Goal: Task Accomplishment & Management: Complete application form

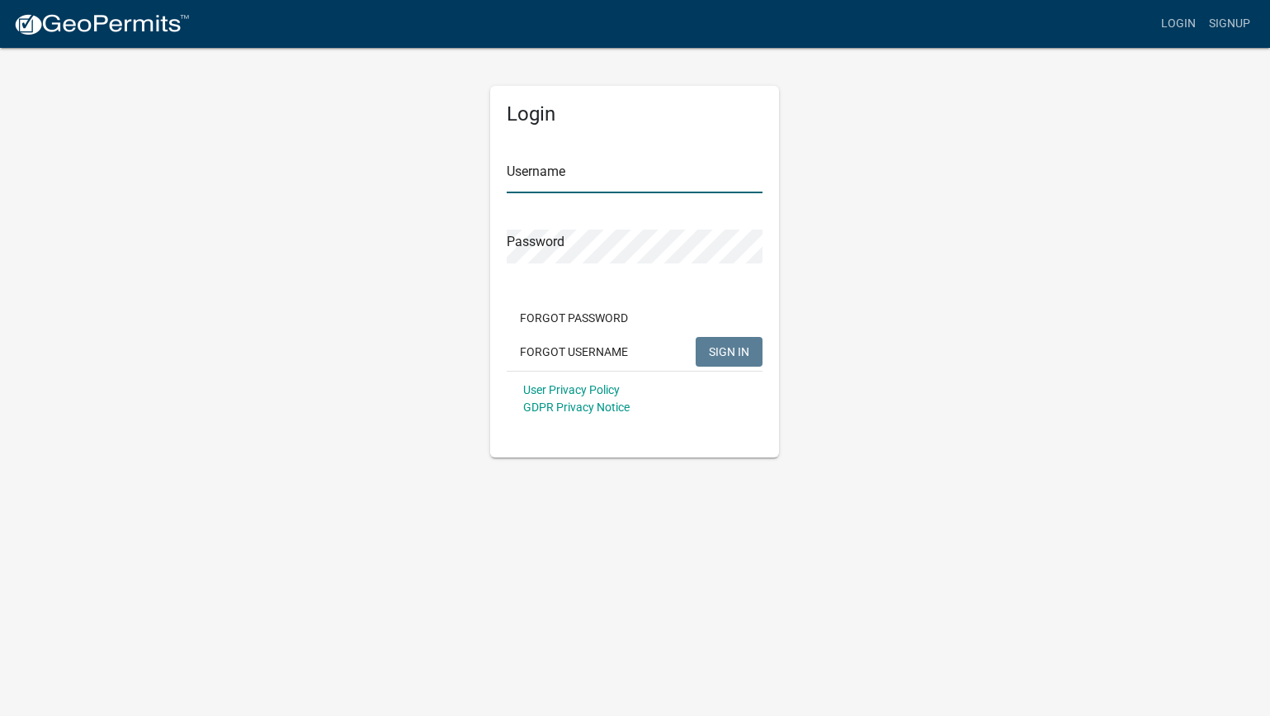
click at [545, 182] on input "Username" at bounding box center [635, 176] width 256 height 34
type input "e"
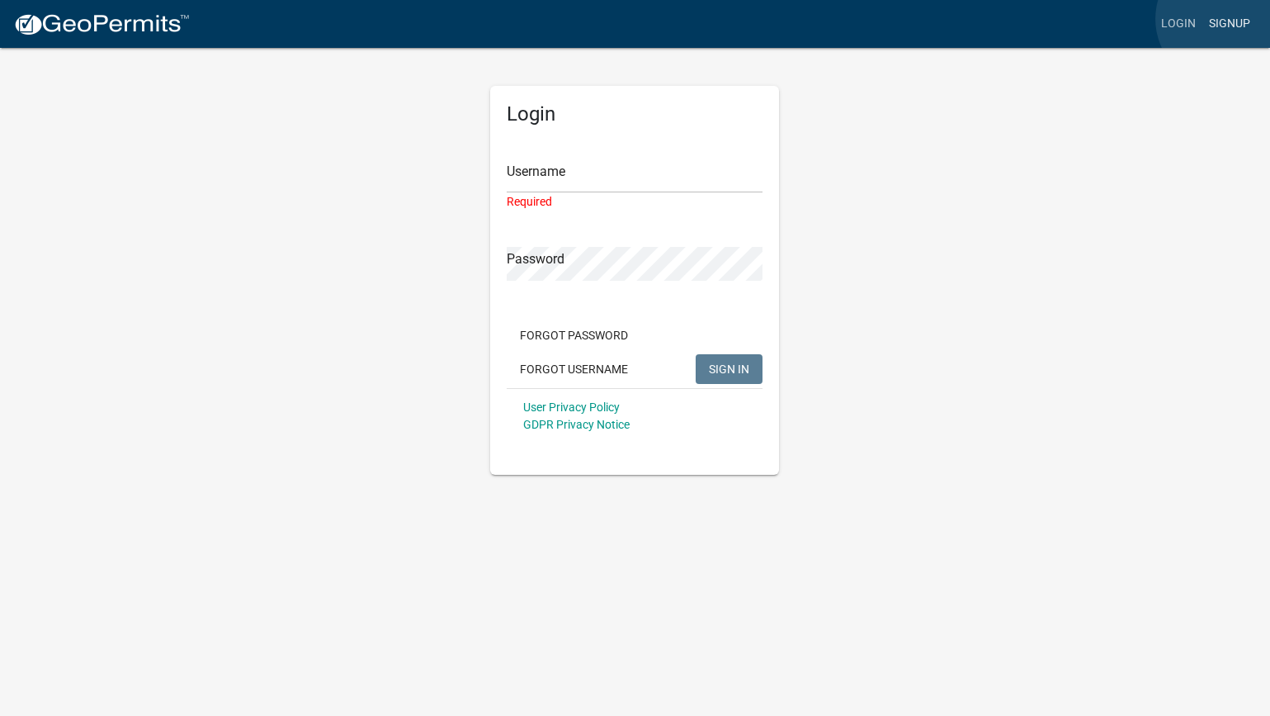
click at [1223, 19] on link "Signup" at bounding box center [1229, 23] width 54 height 31
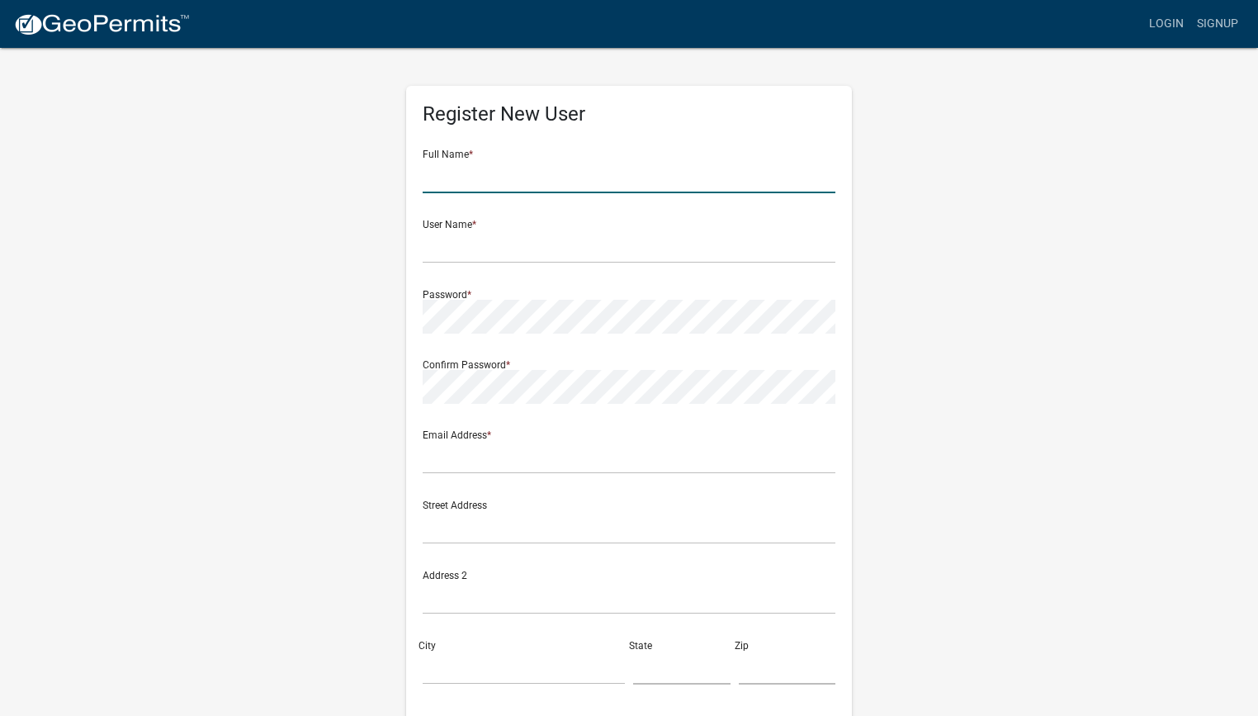
click at [699, 172] on input "text" at bounding box center [629, 176] width 413 height 34
type input "[PERSON_NAME]"
click at [588, 258] on input "text" at bounding box center [629, 246] width 413 height 34
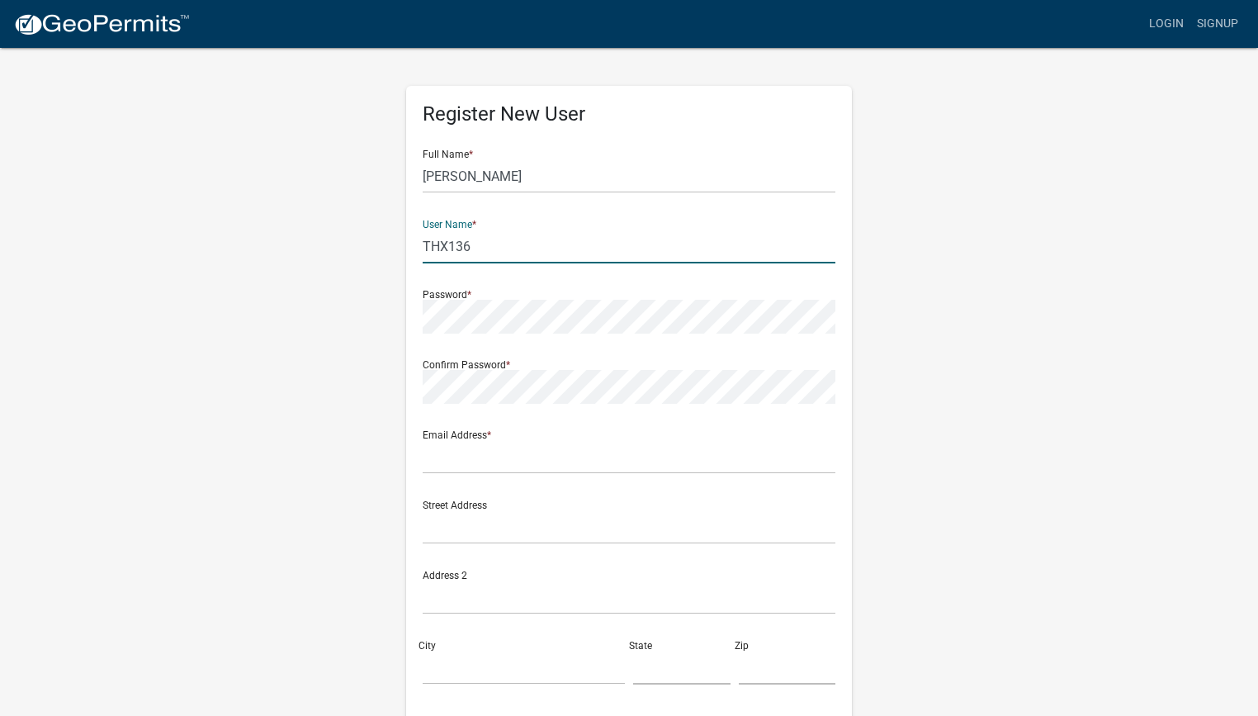
click at [455, 245] on input "THX136" at bounding box center [629, 246] width 413 height 34
type input "THX1136"
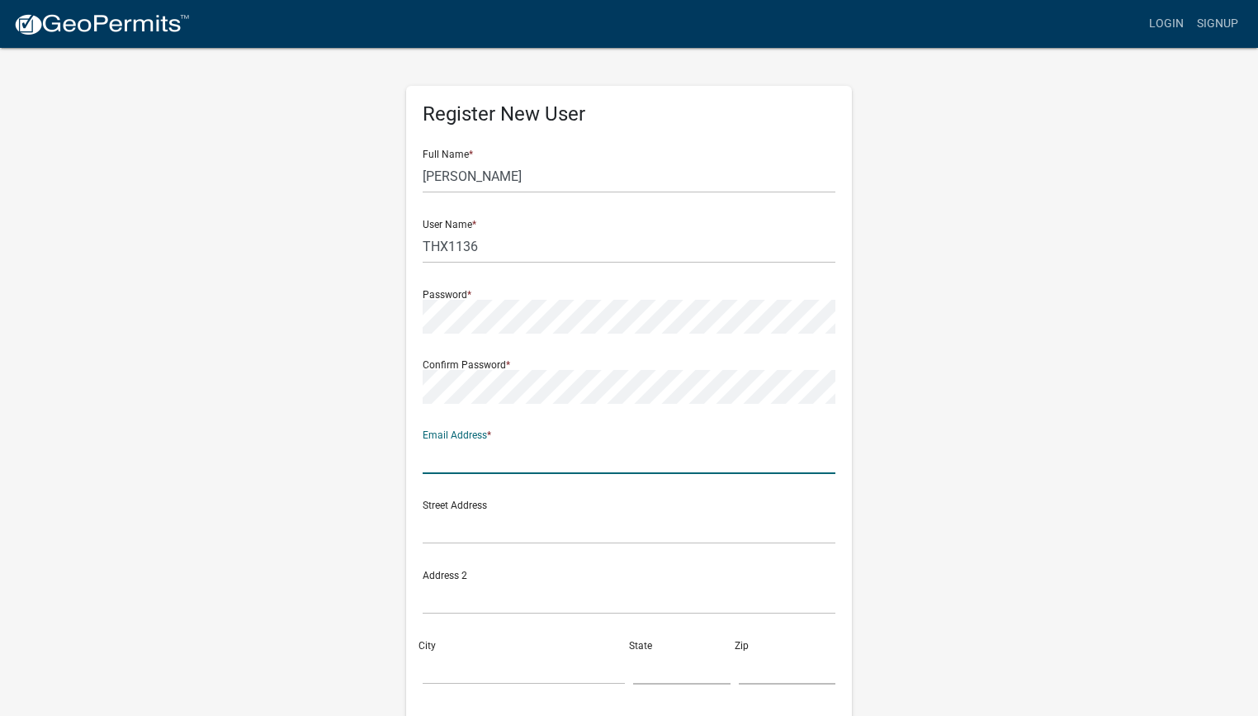
click at [494, 461] on input "text" at bounding box center [629, 457] width 413 height 34
type input "[EMAIL_ADDRESS][DOMAIN_NAME]"
type input "[STREET_ADDRESS]"
type input "[PERSON_NAME]"
type input "IA"
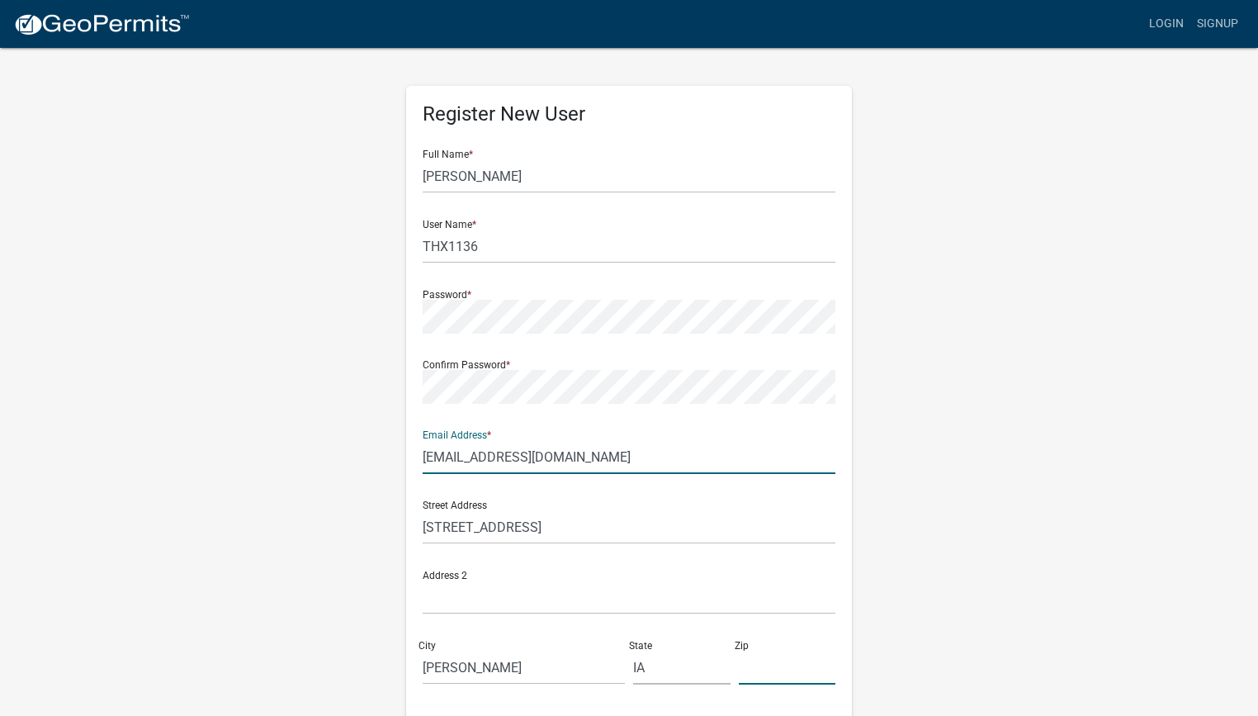
type input "50036"
type input "5154329654"
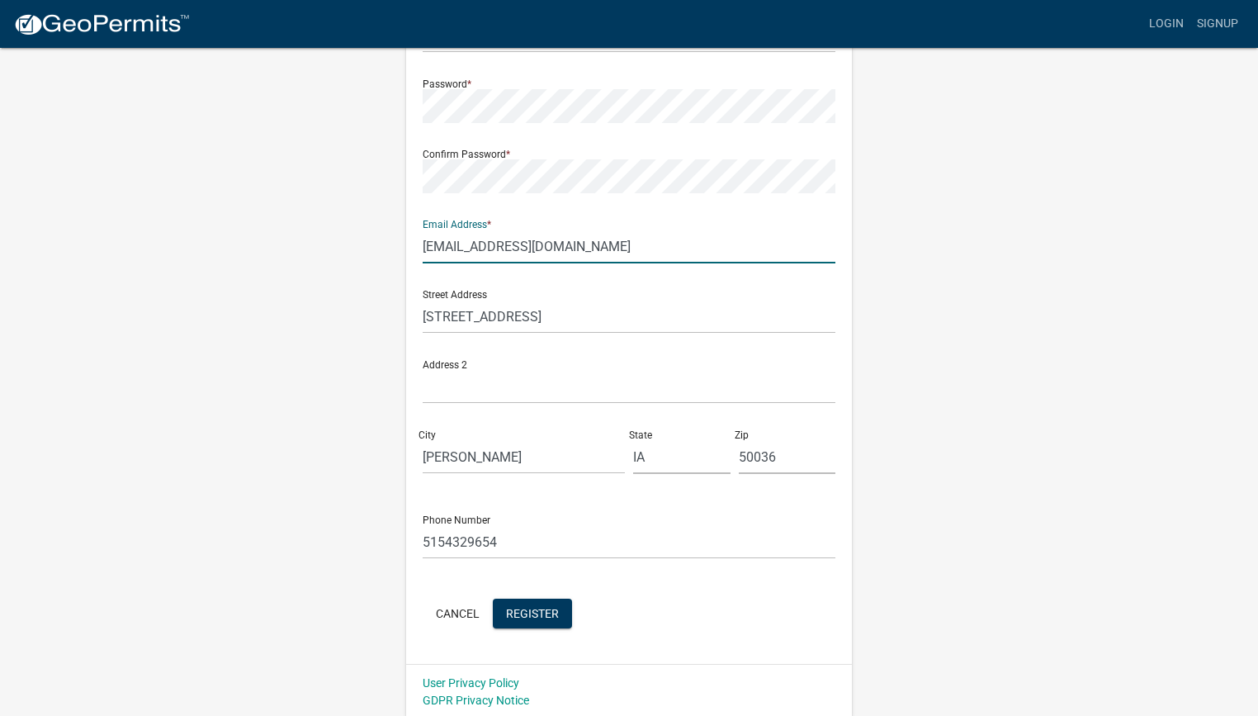
scroll to position [214, 0]
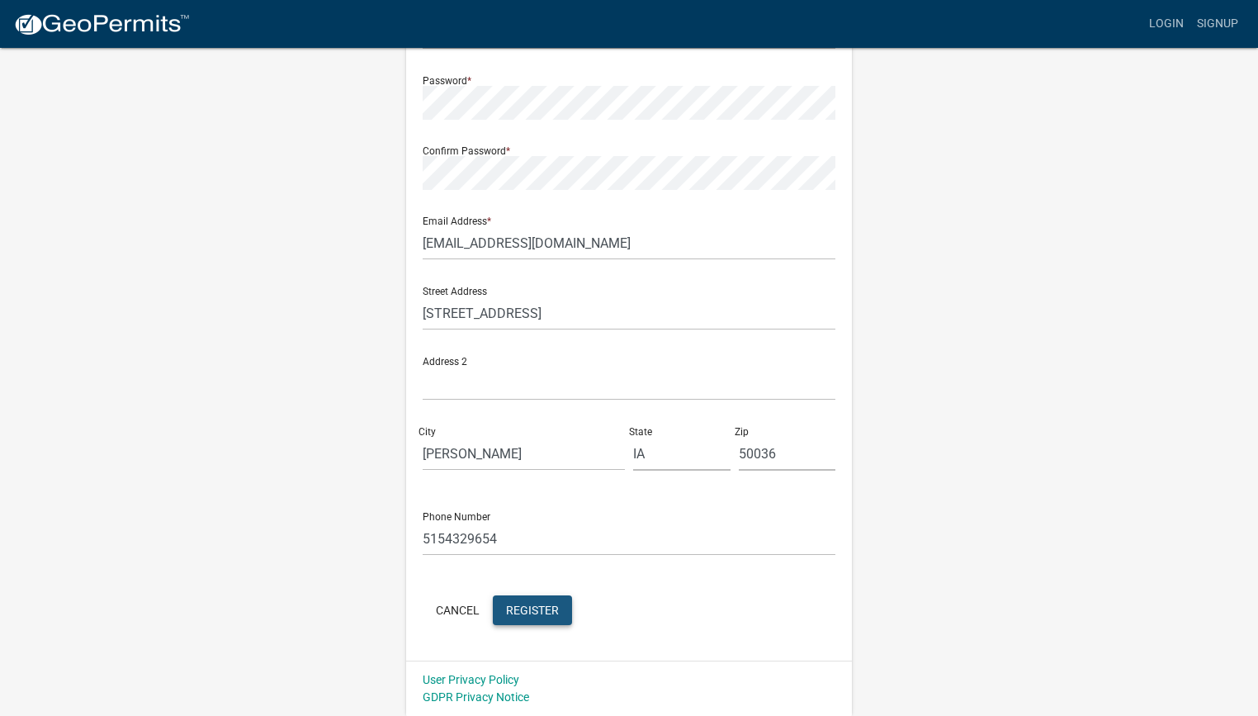
click at [524, 603] on span "Register" at bounding box center [532, 608] width 53 height 13
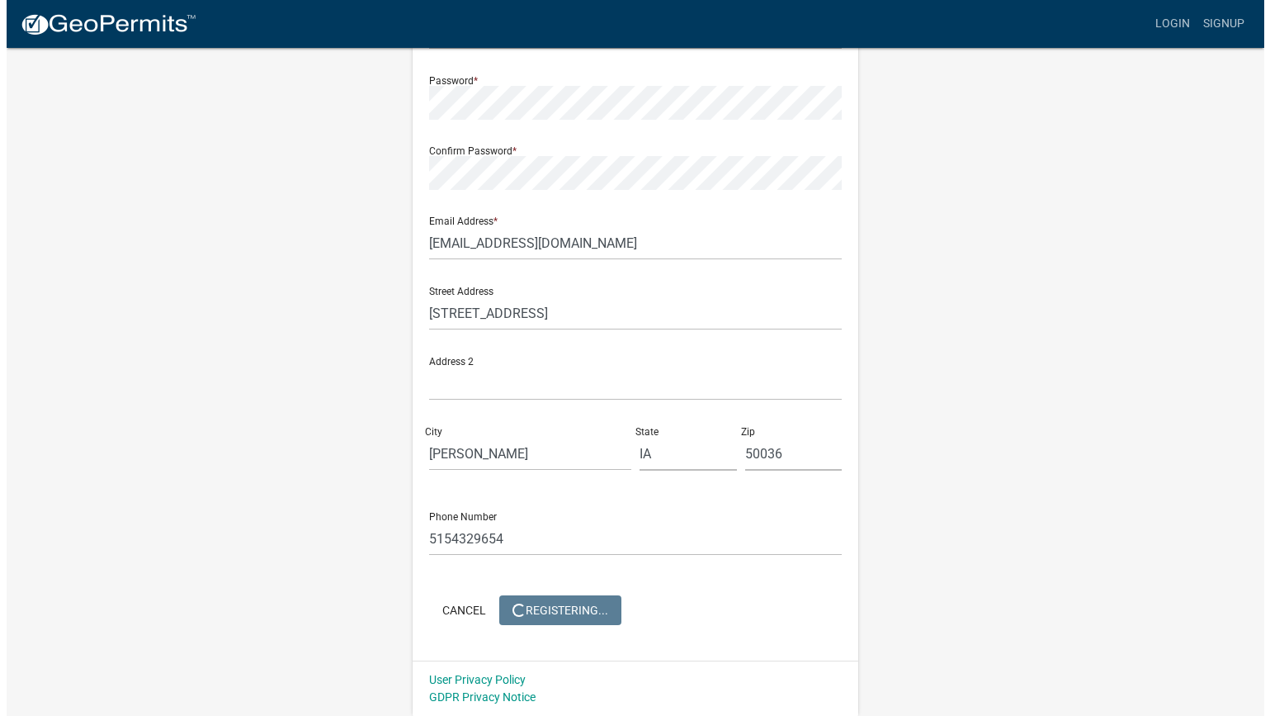
scroll to position [0, 0]
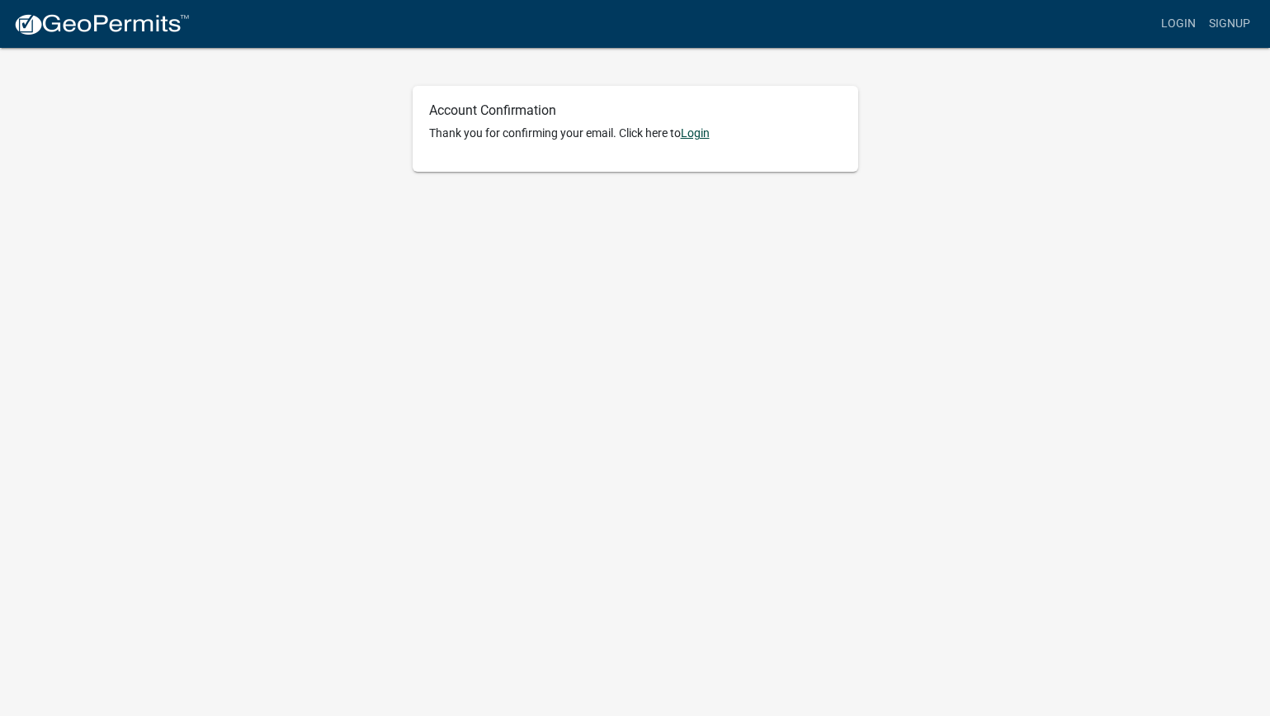
click at [703, 130] on link "Login" at bounding box center [695, 132] width 29 height 13
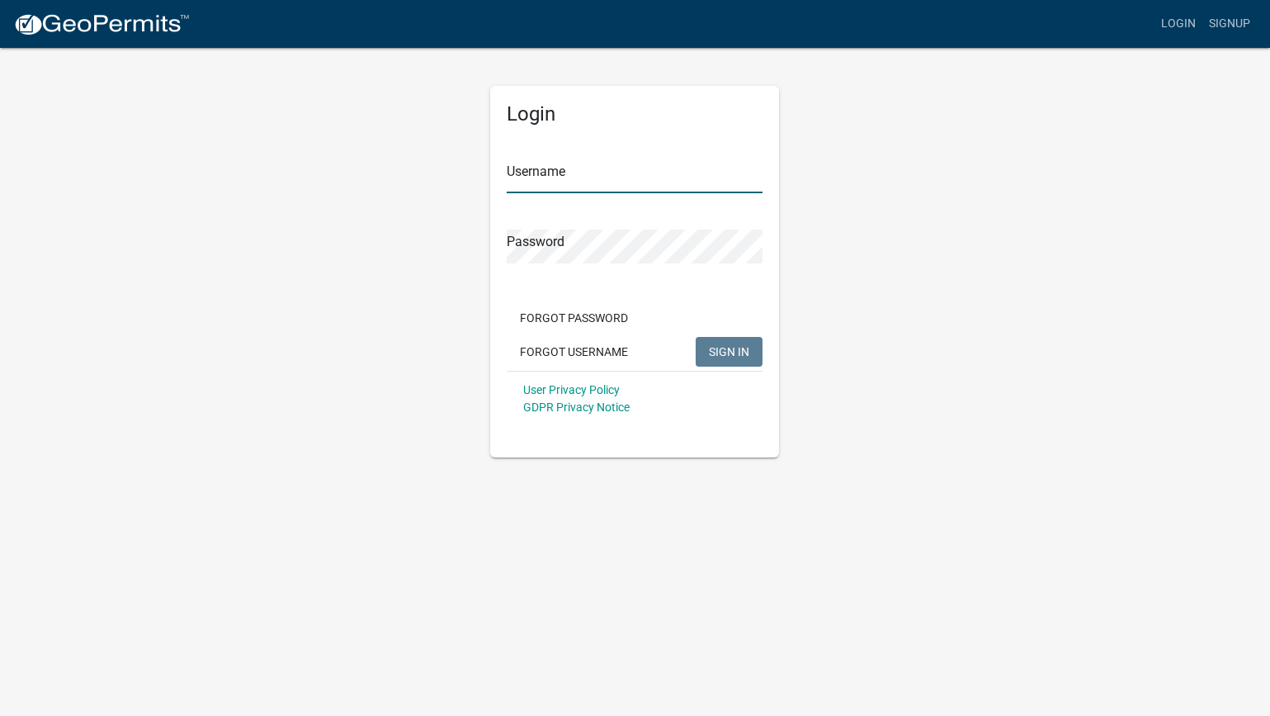
type input "THX1136"
click at [739, 353] on span "SIGN IN" at bounding box center [729, 350] width 40 height 13
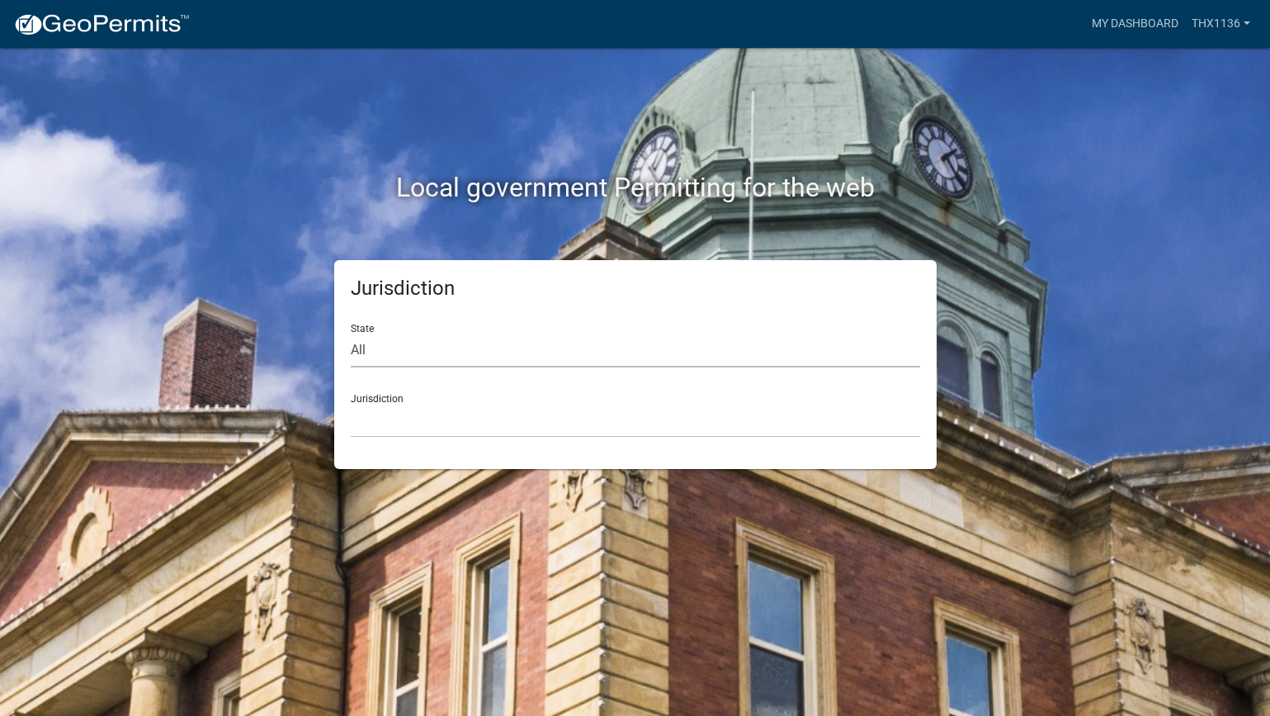
click at [643, 353] on select "All Colorado Georgia Indiana Iowa Kansas Minnesota Ohio South Carolina Wisconsin" at bounding box center [635, 350] width 569 height 34
select select "Iowa"
click at [590, 431] on select "Boone County, Iowa Butler County, Iowa Cerro Gordo County, Iowa City of Harlan,…" at bounding box center [635, 421] width 569 height 34
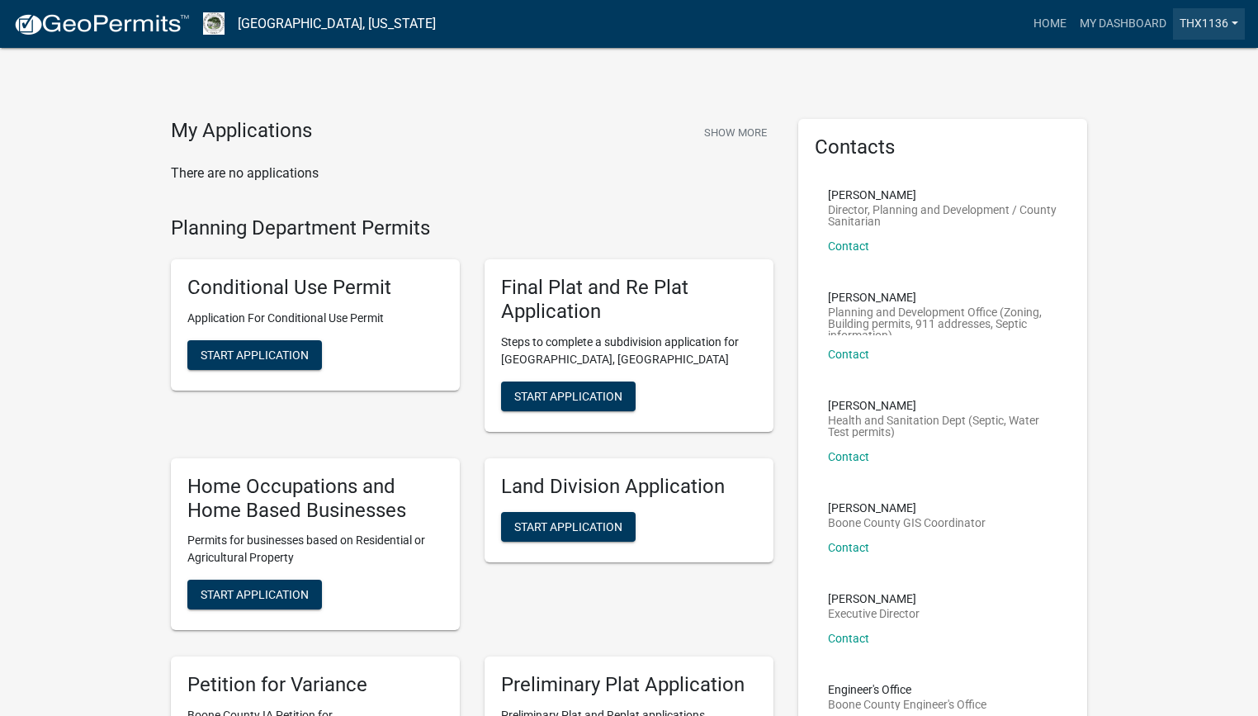
click at [1235, 23] on link "THX1136" at bounding box center [1209, 23] width 72 height 31
click at [1173, 125] on link "Logout" at bounding box center [1178, 122] width 132 height 40
